Goal: Task Accomplishment & Management: Use online tool/utility

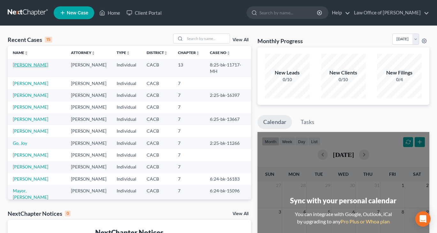
click at [35, 64] on link "[PERSON_NAME]" at bounding box center [30, 64] width 35 height 5
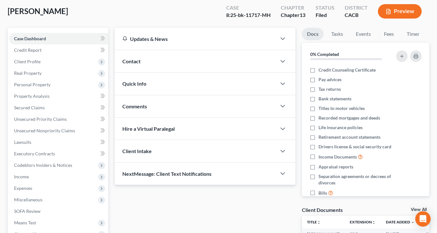
scroll to position [96, 0]
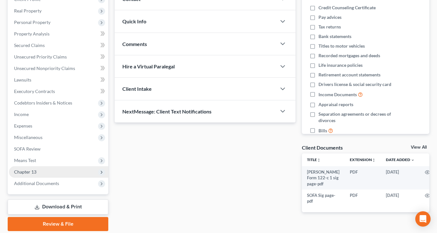
click at [30, 170] on span "Chapter 13" at bounding box center [25, 171] width 22 height 5
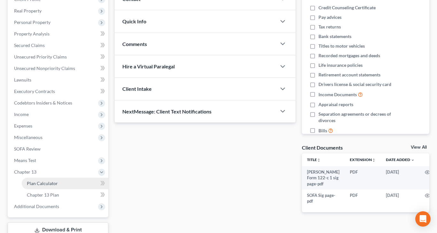
click at [34, 181] on span "Plan Calculator" at bounding box center [42, 183] width 31 height 5
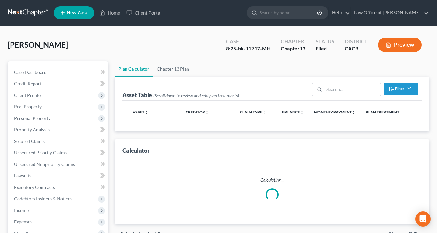
select select "59"
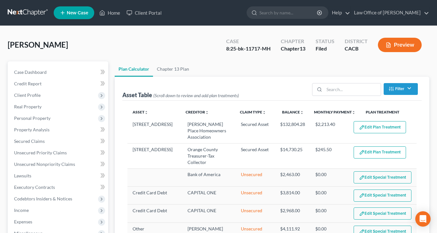
select select "59"
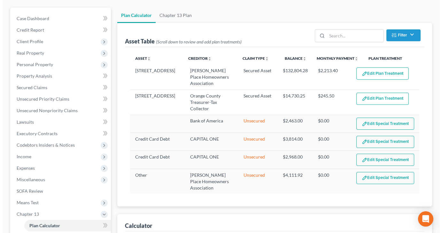
scroll to position [64, 0]
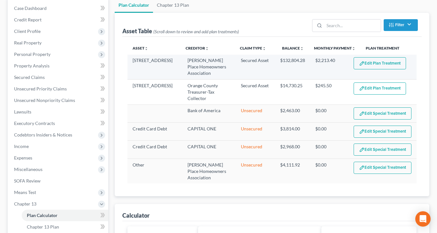
click at [381, 63] on button "Edit Plan Treatment" at bounding box center [380, 63] width 52 height 12
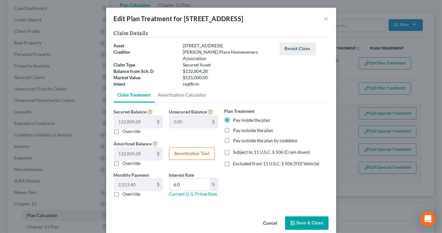
click at [123, 191] on label "Override" at bounding box center [132, 194] width 18 height 6
click at [125, 191] on input "Override" at bounding box center [127, 193] width 4 height 4
checkbox input "true"
click at [191, 148] on button "Amortization Tool" at bounding box center [192, 153] width 46 height 13
type input "132,804.28"
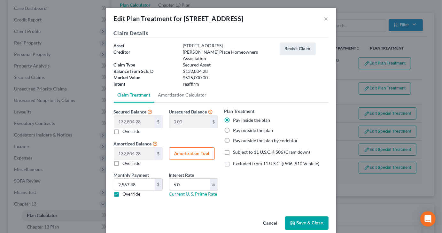
type input "6.0"
type input "60"
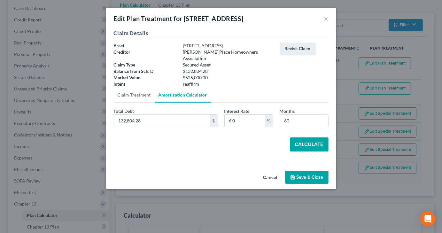
click at [300, 137] on button "Calculate" at bounding box center [309, 144] width 39 height 14
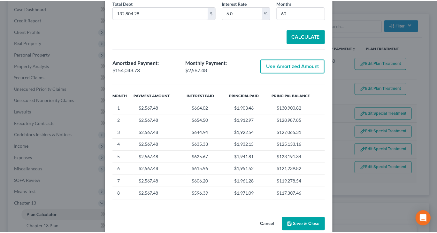
scroll to position [112, 0]
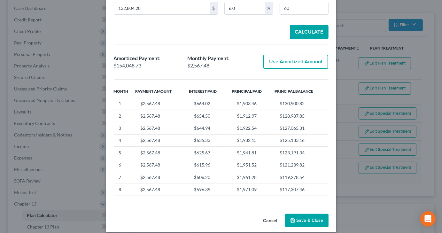
click at [295, 214] on button "Save & Close" at bounding box center [306, 220] width 43 height 13
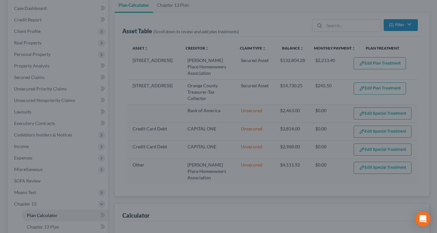
select select "59"
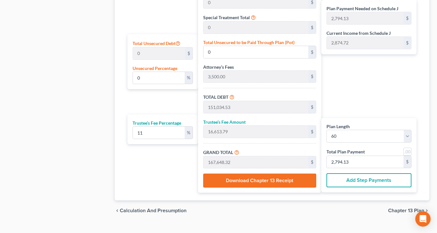
scroll to position [367, 0]
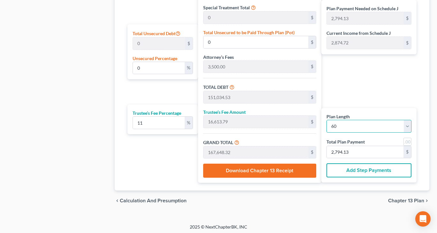
click at [407, 127] on select "1 2 3 4 5 6 7 8 9 10 11 12 13 14 15 16 17 18 19 20 21 22 23 24 25 26 27 28 29 3…" at bounding box center [369, 126] width 85 height 13
select select "58"
click at [327, 120] on select "1 2 3 4 5 6 7 8 9 10 11 12 13 14 15 16 17 18 19 20 21 22 23 24 25 26 27 28 29 3…" at bounding box center [369, 126] width 85 height 13
select select "58"
type input "2,841.49"
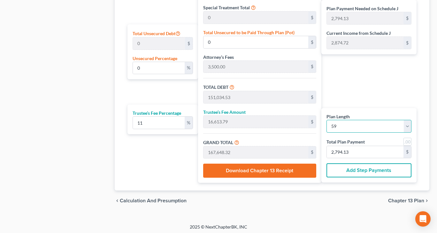
type input "2,841.49"
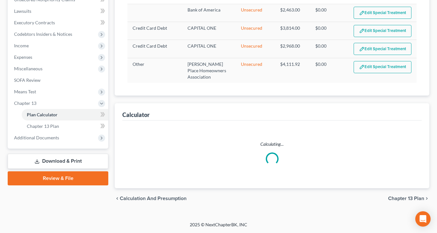
select select "58"
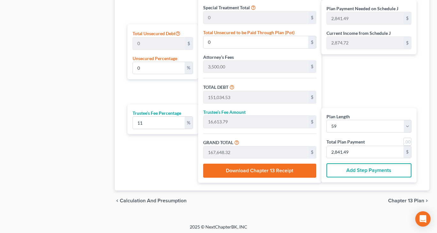
click at [369, 170] on button "Add Step Payments" at bounding box center [369, 170] width 85 height 14
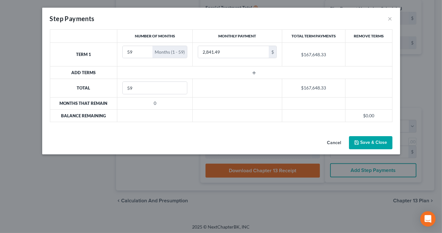
click at [251, 72] on button "button" at bounding box center [255, 72] width 28 height 5
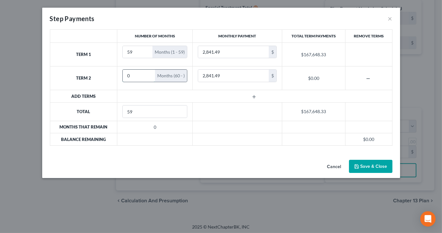
click at [136, 77] on input "0" at bounding box center [139, 76] width 32 height 12
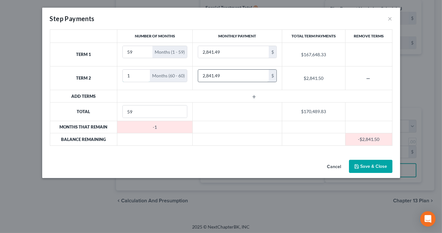
type input "1"
type input "3"
type input "341.68"
click at [210, 174] on div "Cancel Save & Close" at bounding box center [221, 167] width 358 height 21
click at [328, 167] on button "Cancel" at bounding box center [334, 166] width 24 height 13
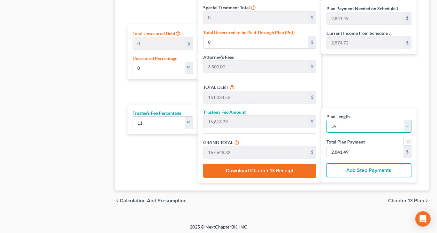
click at [409, 122] on select "1 2 3 4 5 6 7 8 9 10 11 12 13 14 15 16 17 18 19 20 21 22 23 24 25 26 27 28 29 3…" at bounding box center [369, 126] width 85 height 13
select select "59"
click at [327, 120] on select "1 2 3 4 5 6 7 8 9 10 11 12 13 14 15 16 17 18 19 20 21 22 23 24 25 26 27 28 29 3…" at bounding box center [369, 126] width 85 height 13
select select "59"
type input "2,794.13"
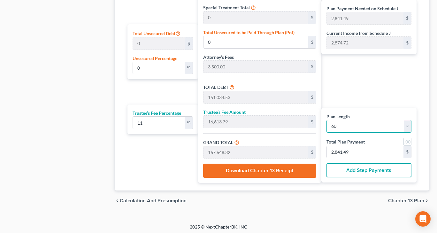
type input "2,794.13"
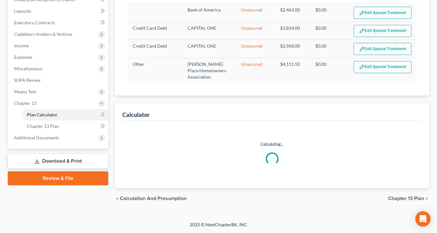
select select "59"
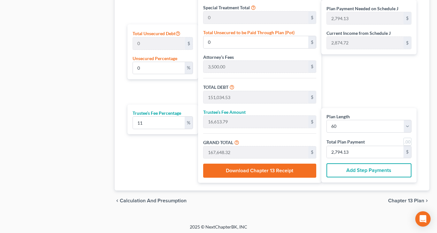
click at [356, 167] on button "Add Step Payments" at bounding box center [369, 170] width 85 height 14
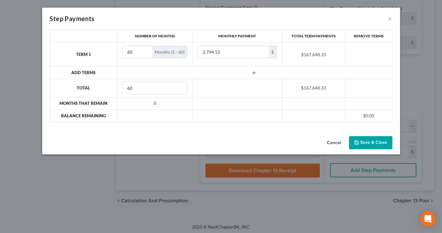
click at [252, 72] on icon "button" at bounding box center [254, 72] width 5 height 5
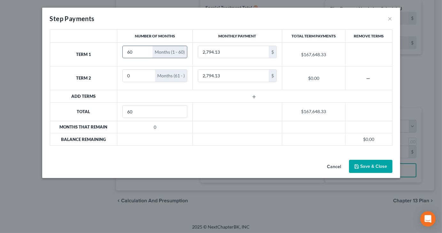
click at [171, 54] on div "Months (1 - 60)" at bounding box center [169, 52] width 35 height 12
click at [175, 53] on div "Months (1 - 60)" at bounding box center [169, 52] width 35 height 12
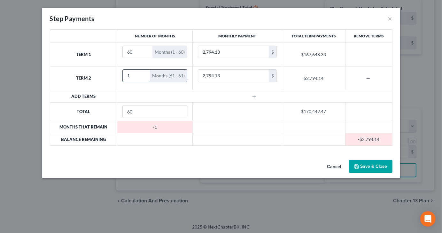
type input "1"
click at [148, 73] on input "1" at bounding box center [136, 76] width 27 height 12
type input "59"
click at [146, 54] on input "59" at bounding box center [138, 52] width 30 height 12
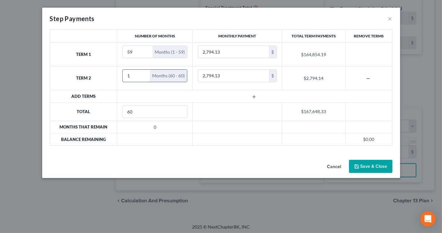
click at [131, 74] on input "1" at bounding box center [136, 76] width 27 height 12
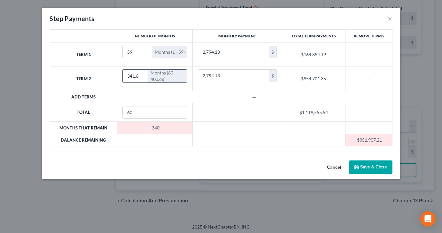
scroll to position [0, 2]
type input "341.68"
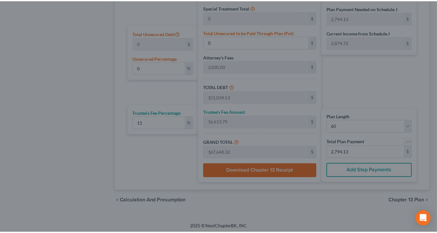
scroll to position [0, 0]
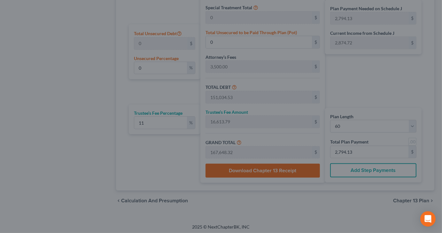
click at [12, 136] on div "Step Payments × Number of Months Monthly Payment Total Term Payments Remove Ter…" at bounding box center [221, 116] width 442 height 233
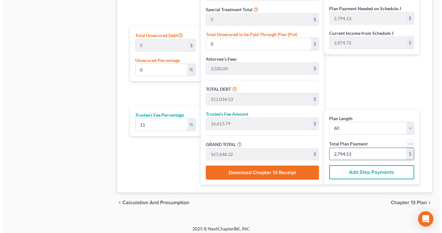
scroll to position [367, 0]
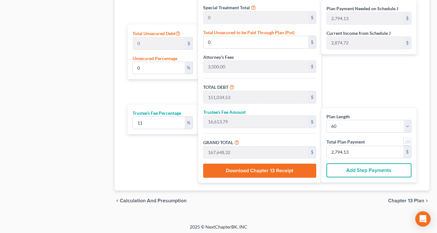
click at [377, 166] on button "Add Step Payments" at bounding box center [369, 170] width 85 height 14
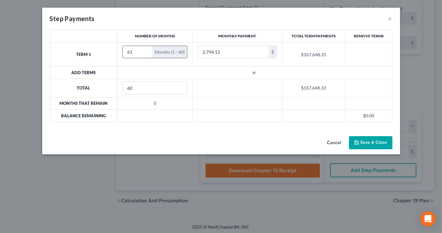
click at [144, 50] on input "61" at bounding box center [138, 52] width 30 height 12
click at [145, 52] on input "60" at bounding box center [138, 52] width 30 height 12
type input "59"
click at [145, 52] on input "59" at bounding box center [138, 52] width 30 height 12
click at [254, 73] on line "button" at bounding box center [254, 73] width 0 height 3
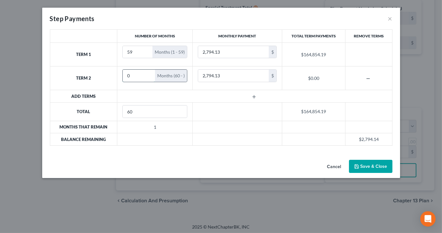
click at [131, 79] on input "0" at bounding box center [139, 76] width 32 height 12
type input "1"
click at [222, 78] on input "2,794.13" at bounding box center [233, 76] width 71 height 12
type input "341.68"
click at [368, 164] on button "Save & Close" at bounding box center [370, 166] width 43 height 13
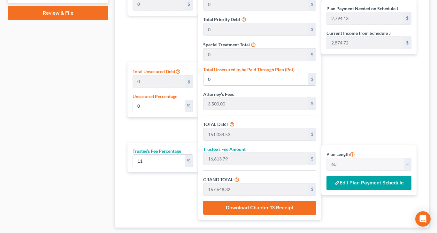
scroll to position [335, 0]
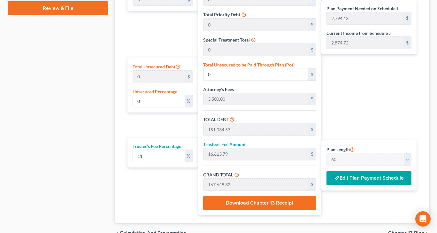
click at [352, 177] on button "Edit Plan Payment Schedule" at bounding box center [369, 178] width 85 height 15
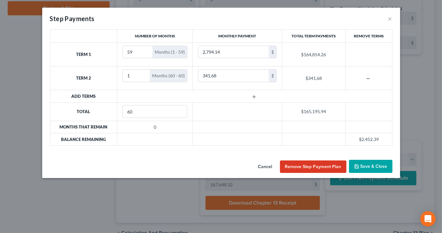
click at [358, 166] on icon "button" at bounding box center [356, 166] width 5 height 5
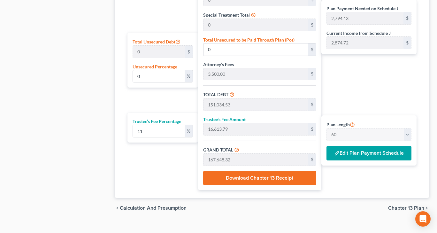
scroll to position [367, 0]
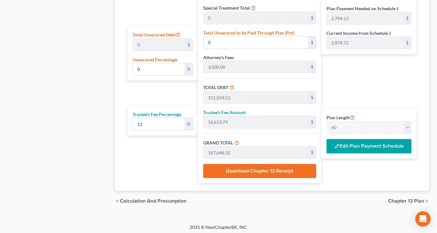
click at [230, 170] on button "Download Chapter 13 Receipt" at bounding box center [259, 171] width 113 height 14
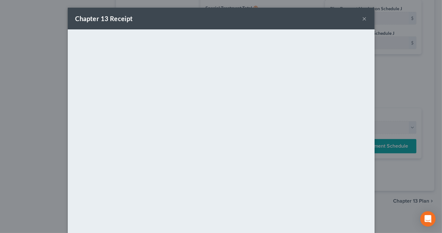
click at [412, 65] on div "Chapter 13 Receipt × <object ng-attr-data='[URL][DOMAIN_NAME]' type='applicatio…" at bounding box center [221, 116] width 442 height 233
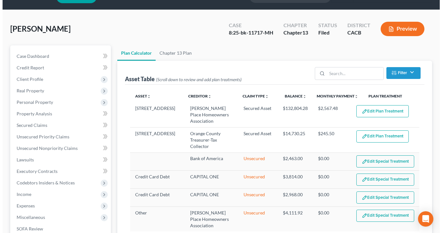
scroll to position [15, 0]
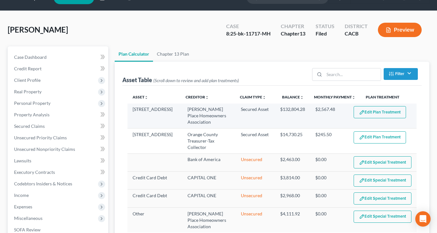
click at [396, 111] on button "Edit Plan Treatment" at bounding box center [380, 112] width 52 height 12
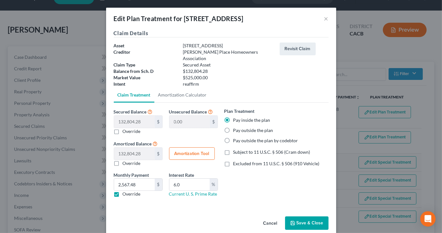
click at [304, 216] on button "Save & Close" at bounding box center [306, 222] width 43 height 13
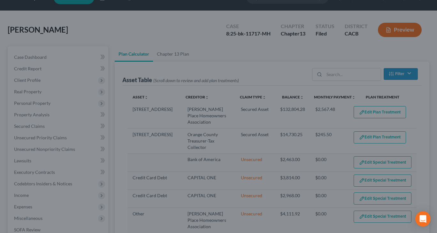
select select "59"
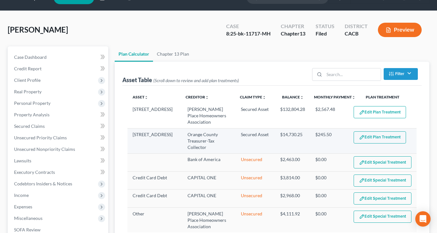
click at [388, 137] on button "Edit Plan Treatment" at bounding box center [380, 137] width 52 height 12
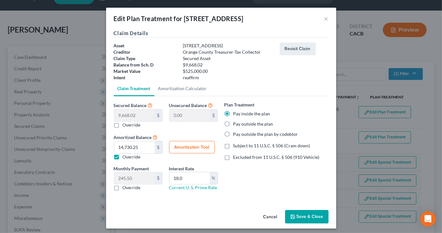
click at [123, 185] on label "Override" at bounding box center [132, 187] width 18 height 6
click at [125, 185] on input "Override" at bounding box center [127, 186] width 4 height 4
checkbox input "true"
click at [192, 148] on button "Amortization Tool" at bounding box center [192, 147] width 46 height 13
type input "9,668.02"
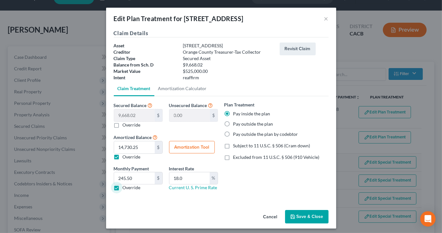
type input "18.0"
type input "60"
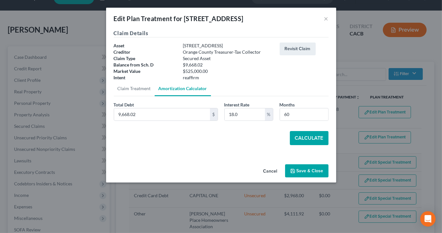
click at [304, 168] on button "Save & Close" at bounding box center [306, 170] width 43 height 13
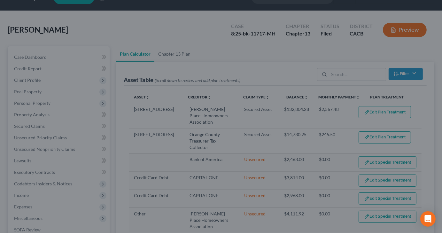
select select "59"
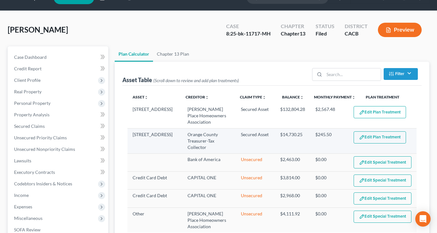
click at [370, 134] on button "Edit Plan Treatment" at bounding box center [380, 137] width 52 height 12
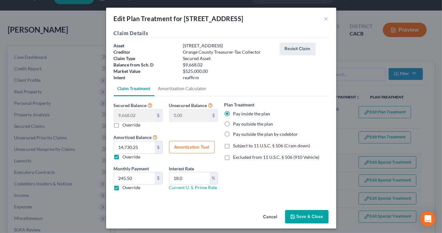
click at [290, 218] on icon "button" at bounding box center [292, 216] width 5 height 5
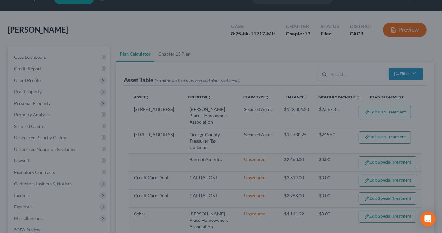
select select "59"
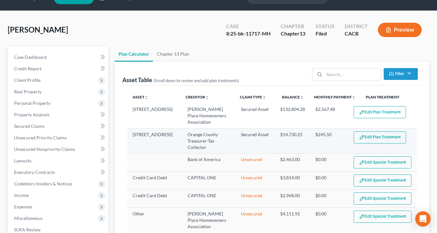
click at [366, 134] on button "Edit Plan Treatment" at bounding box center [380, 137] width 52 height 12
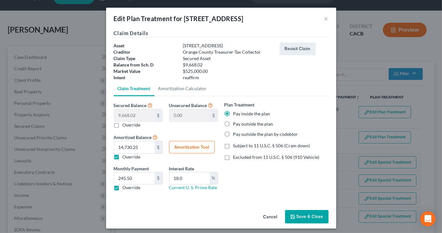
click at [298, 216] on button "Save & Close" at bounding box center [306, 216] width 43 height 13
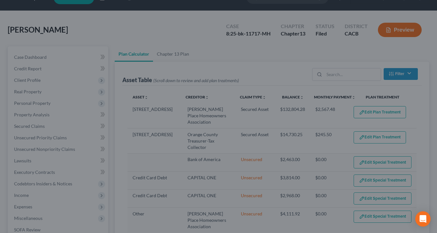
select select "59"
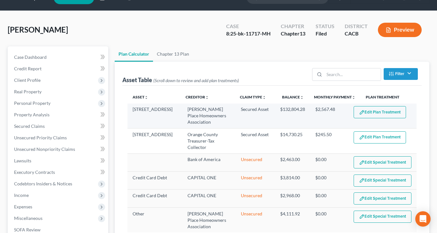
click at [386, 113] on button "Edit Plan Treatment" at bounding box center [380, 112] width 52 height 12
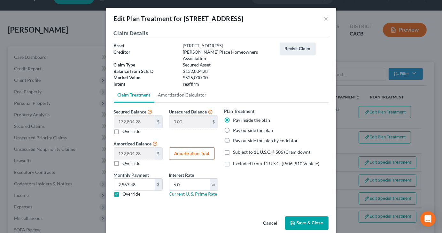
click at [197, 148] on button "Amortization Tool" at bounding box center [192, 153] width 46 height 13
type input "132,804.28"
type input "6.0"
type input "60"
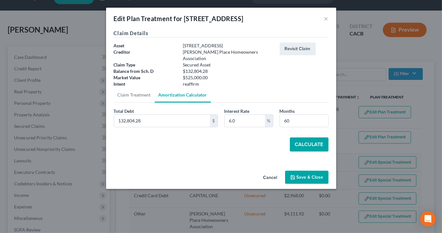
click at [314, 142] on button "Calculate" at bounding box center [309, 144] width 39 height 14
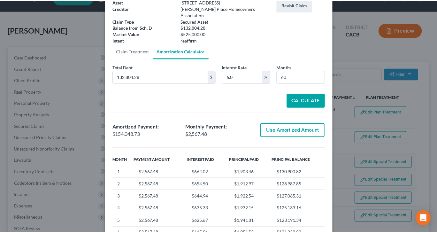
scroll to position [64, 0]
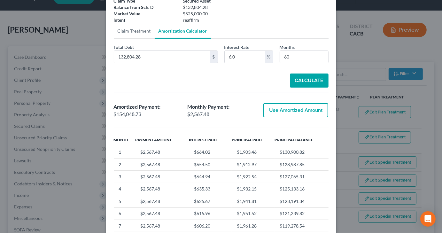
click at [341, 18] on div "Edit Plan Treatment for [STREET_ADDRESS] × Claim Details Asset 13972 Chelmsford…" at bounding box center [221, 116] width 442 height 233
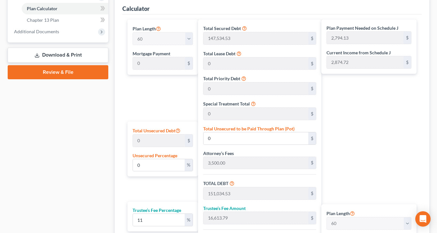
scroll to position [367, 0]
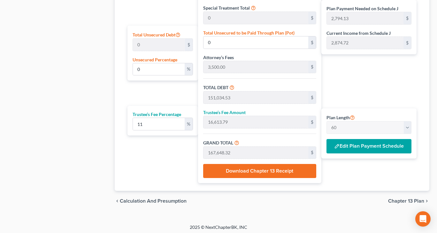
click at [347, 147] on button "Edit Plan Payment Schedule" at bounding box center [369, 146] width 85 height 15
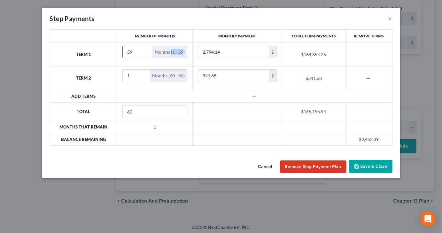
drag, startPoint x: 171, startPoint y: 51, endPoint x: 183, endPoint y: 53, distance: 11.9
click at [183, 53] on div "Months (1 - 59)" at bounding box center [169, 52] width 35 height 12
click at [0, 81] on div "Step Payments × Number of Months Monthly Payment Total Term Payments Remove Ter…" at bounding box center [221, 116] width 442 height 233
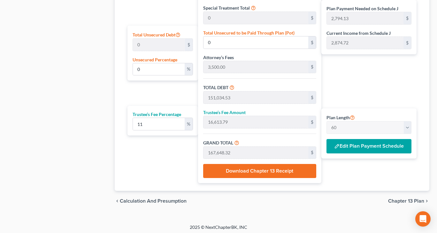
click at [359, 144] on button "Edit Plan Payment Schedule" at bounding box center [369, 146] width 85 height 15
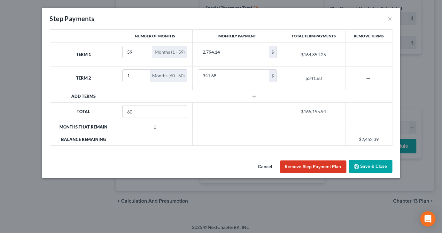
click at [367, 167] on button "Save & Close" at bounding box center [370, 166] width 43 height 13
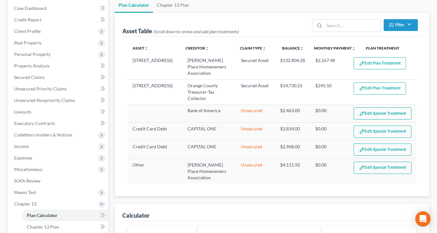
scroll to position [224, 0]
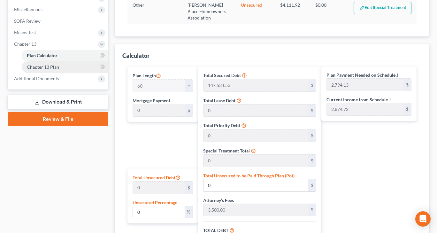
click at [37, 68] on span "Chapter 13 Plan" at bounding box center [43, 66] width 32 height 5
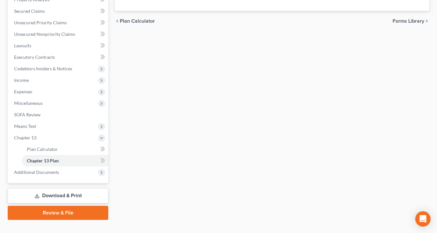
scroll to position [141, 0]
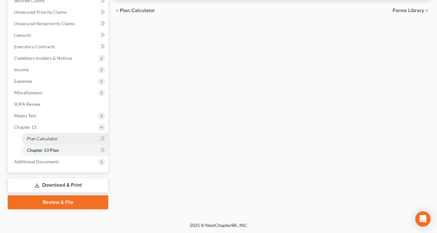
click at [55, 138] on span "Plan Calculator" at bounding box center [42, 138] width 31 height 5
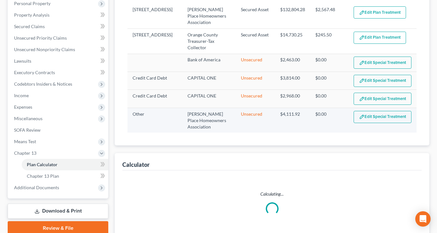
select select "59"
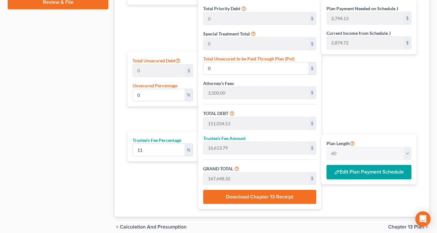
scroll to position [352, 0]
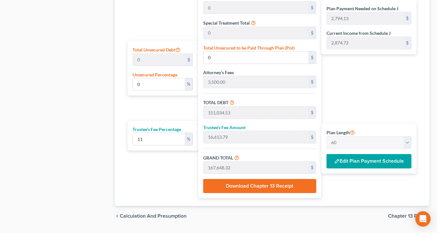
click at [383, 161] on button "Edit Plan Payment Schedule" at bounding box center [369, 161] width 85 height 15
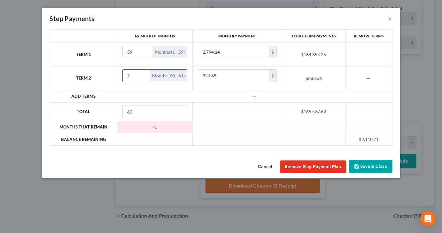
click at [143, 73] on input "2" at bounding box center [136, 76] width 27 height 12
click at [143, 73] on input "3" at bounding box center [136, 76] width 27 height 12
click at [142, 77] on input "2" at bounding box center [136, 76] width 27 height 12
click at [143, 72] on input "3" at bounding box center [136, 76] width 27 height 12
click at [143, 72] on input "4" at bounding box center [136, 76] width 27 height 12
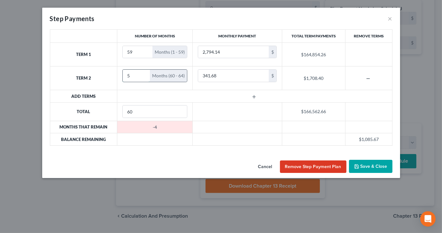
click at [143, 72] on input "5" at bounding box center [136, 76] width 27 height 12
click at [143, 72] on input "6" at bounding box center [136, 76] width 27 height 12
click at [143, 72] on input "7" at bounding box center [136, 76] width 27 height 12
click at [143, 72] on input "8" at bounding box center [136, 76] width 27 height 12
click at [143, 78] on input "7" at bounding box center [136, 76] width 27 height 12
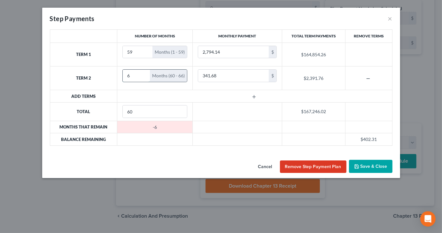
click at [143, 78] on input "6" at bounding box center [136, 76] width 27 height 12
click at [143, 78] on input "5" at bounding box center [136, 76] width 27 height 12
click at [143, 78] on input "4" at bounding box center [136, 76] width 27 height 12
click at [143, 78] on input "3" at bounding box center [136, 76] width 27 height 12
click at [143, 78] on input "2" at bounding box center [136, 76] width 27 height 12
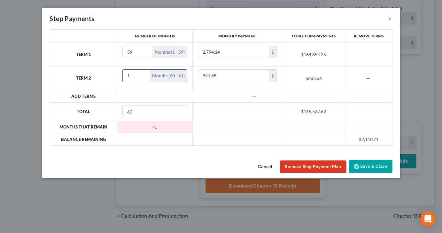
type input "1"
click at [143, 78] on input "1" at bounding box center [136, 76] width 27 height 12
click at [367, 78] on icon "button" at bounding box center [368, 78] width 5 height 5
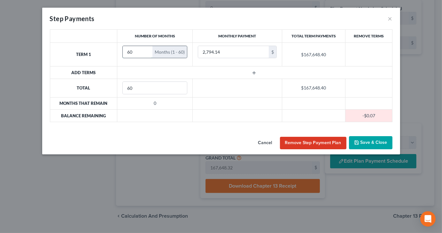
type input "60"
click at [145, 50] on input "60" at bounding box center [138, 52] width 30 height 12
click at [55, 75] on th "Add Terms" at bounding box center [83, 72] width 67 height 12
click at [157, 87] on input "60" at bounding box center [155, 88] width 64 height 12
click at [334, 139] on button "Remove Step Payment Plan" at bounding box center [313, 143] width 66 height 13
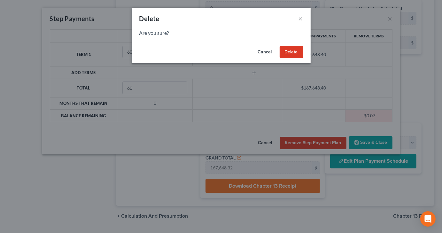
click at [293, 53] on button "Delete" at bounding box center [291, 52] width 23 height 13
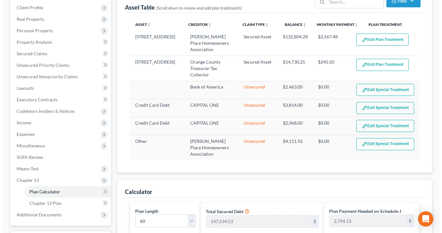
scroll to position [79, 0]
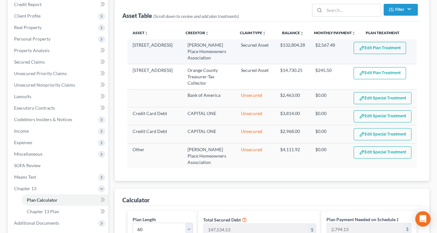
click at [363, 47] on img "button" at bounding box center [361, 47] width 5 height 5
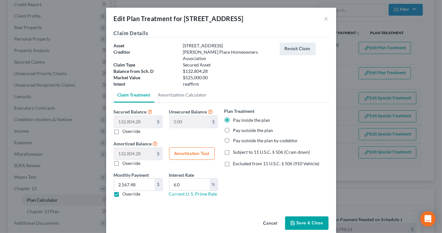
click at [123, 191] on label "Override" at bounding box center [132, 194] width 18 height 6
click at [125, 191] on input "Override" at bounding box center [127, 193] width 4 height 4
checkbox input "false"
click at [182, 147] on button "Amortization Tool" at bounding box center [192, 153] width 46 height 13
type input "132,804.28"
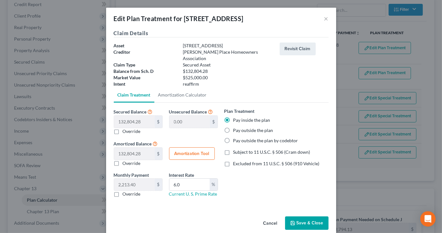
type input "6.0"
type input "60"
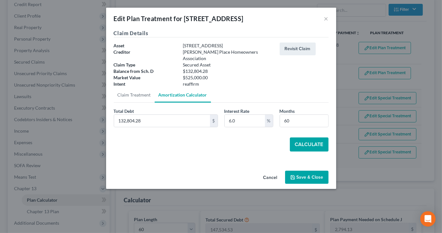
click at [307, 143] on button "Calculate" at bounding box center [309, 144] width 39 height 14
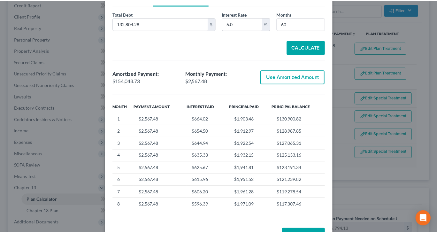
scroll to position [112, 0]
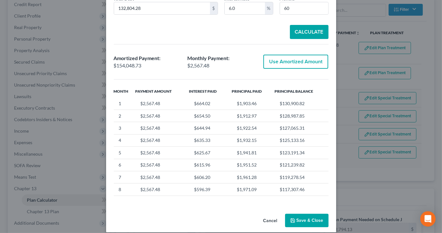
click at [313, 214] on button "Save & Close" at bounding box center [306, 220] width 43 height 13
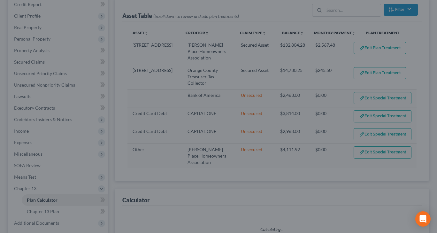
select select "59"
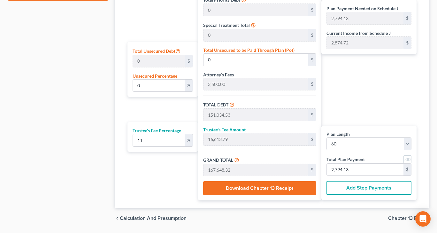
scroll to position [367, 0]
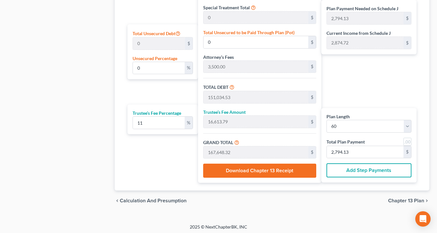
click at [361, 170] on button "Add Step Payments" at bounding box center [369, 170] width 85 height 14
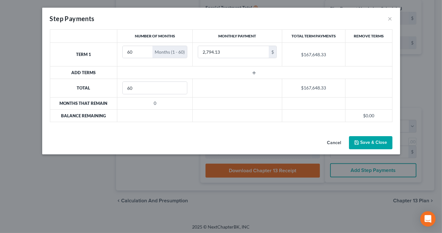
click at [89, 72] on th "Add Terms" at bounding box center [83, 72] width 67 height 12
click at [90, 72] on th "Add Terms" at bounding box center [83, 72] width 67 height 12
click at [254, 73] on line "button" at bounding box center [253, 73] width 3 height 0
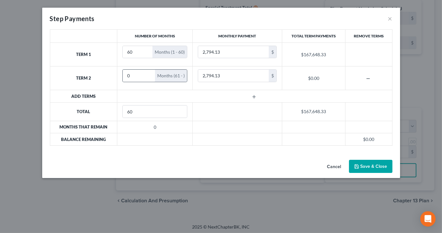
click at [163, 76] on div "Months (61 - )" at bounding box center [171, 76] width 32 height 12
click at [175, 74] on div "Months (61 - )" at bounding box center [171, 76] width 32 height 12
click at [331, 166] on button "Cancel" at bounding box center [334, 166] width 24 height 13
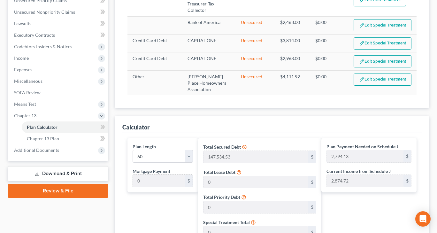
scroll to position [207, 0]
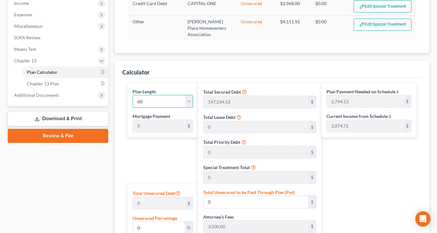
click at [187, 99] on select "1 2 3 4 5 6 7 8 9 10 11 12 13 14 15 16 17 18 19 20 21 22 23 24 25 26 27 28 29 3…" at bounding box center [163, 101] width 60 height 13
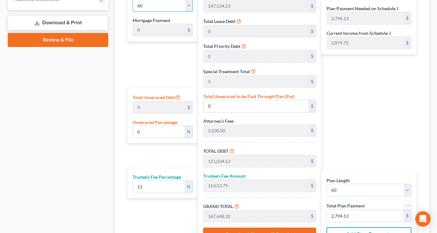
scroll to position [271, 0]
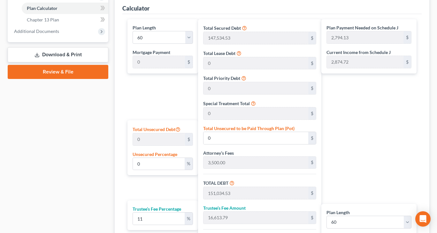
click at [57, 154] on div "Case Dashboard Payments Invoices Payments Payments Credit Report Client Profile" at bounding box center [57, 48] width 107 height 517
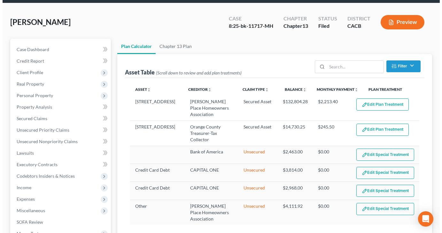
scroll to position [15, 0]
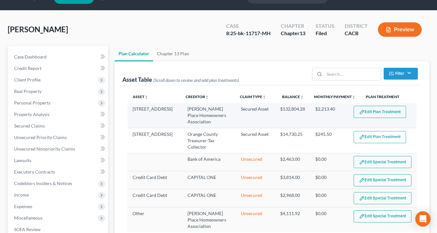
click at [382, 109] on button "Edit Plan Treatment" at bounding box center [380, 112] width 52 height 12
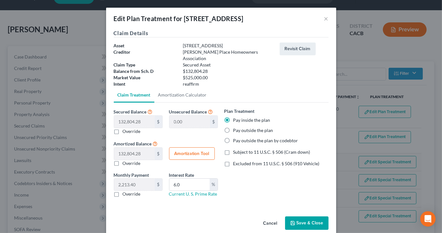
click at [123, 160] on label "Override" at bounding box center [132, 163] width 18 height 6
click at [125, 160] on input "Override" at bounding box center [127, 162] width 4 height 4
checkbox input "true"
type input "2,272.01"
click at [123, 191] on label "Override" at bounding box center [132, 194] width 18 height 6
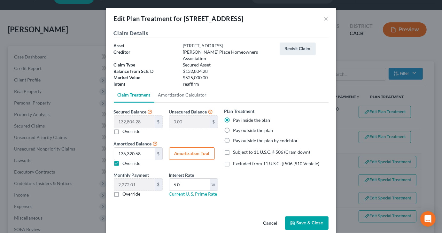
click at [125, 191] on input "Override" at bounding box center [127, 193] width 4 height 4
checkbox input "true"
click at [181, 149] on button "Amortization Tool" at bounding box center [192, 153] width 46 height 13
type input "132,804.28"
type input "6.0"
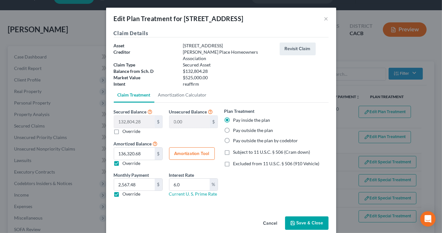
type input "60"
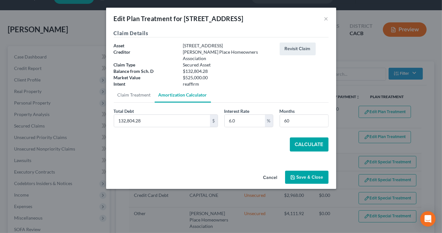
click at [306, 139] on button "Calculate" at bounding box center [309, 144] width 39 height 14
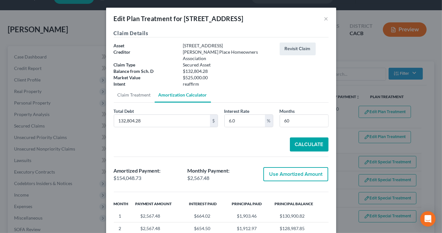
scroll to position [64, 0]
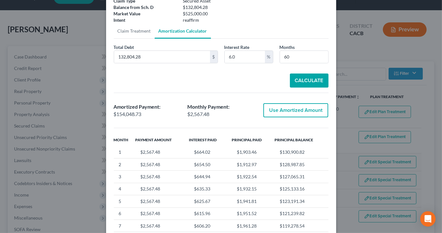
click at [299, 77] on button "Calculate" at bounding box center [309, 81] width 39 height 14
